Goal: Task Accomplishment & Management: Manage account settings

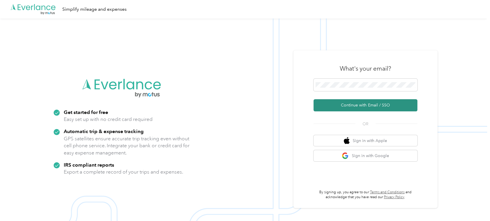
click at [355, 107] on button "Continue with Email / SSO" at bounding box center [366, 105] width 104 height 12
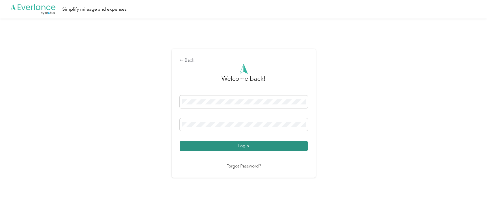
click at [234, 146] on button "Login" at bounding box center [244, 146] width 128 height 10
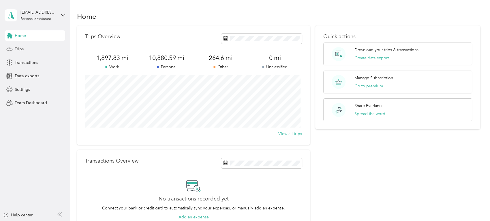
click at [27, 50] on div "Trips" at bounding box center [35, 49] width 61 height 10
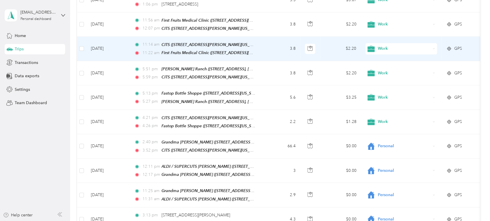
scroll to position [231, 0]
